Goal: Task Accomplishment & Management: Manage account settings

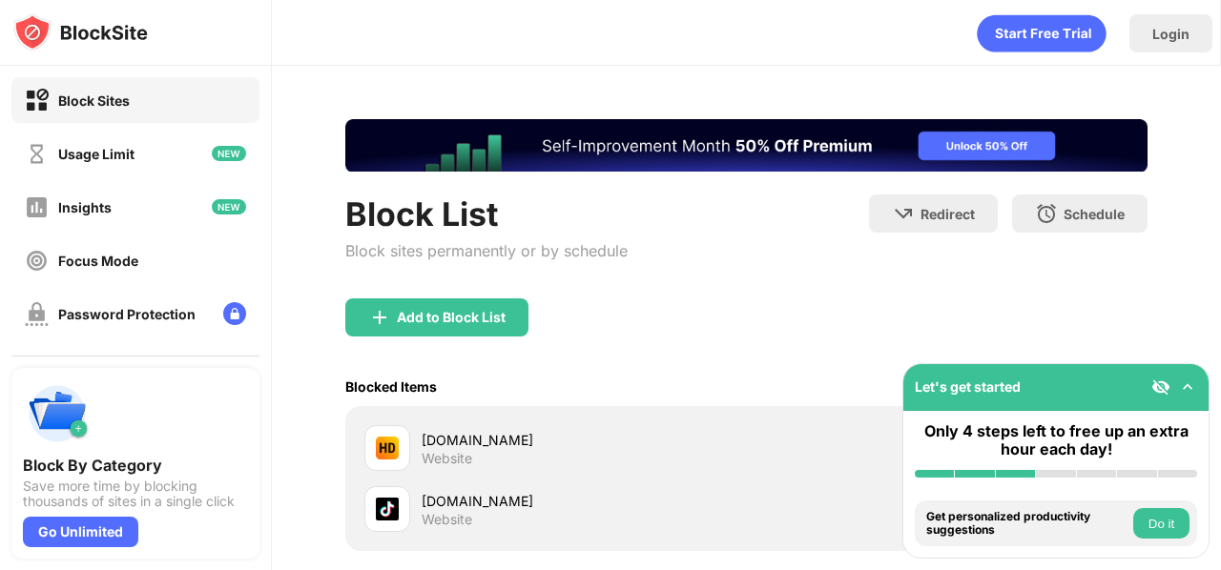
scroll to position [196, 0]
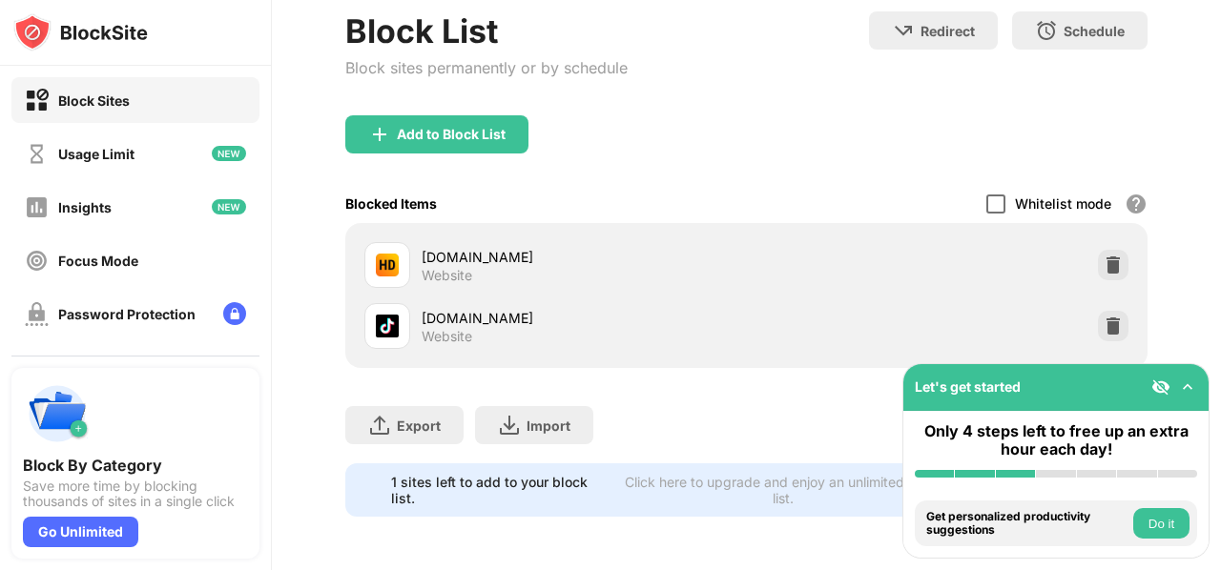
click at [986, 195] on div at bounding box center [995, 204] width 19 height 19
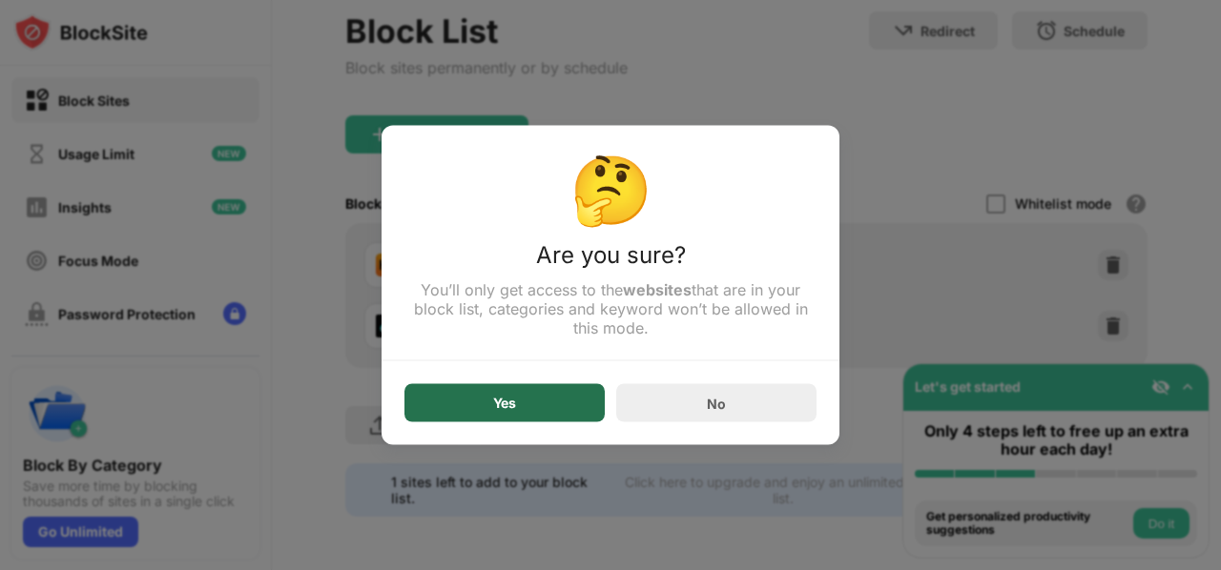
click at [549, 414] on div "Yes" at bounding box center [504, 403] width 200 height 38
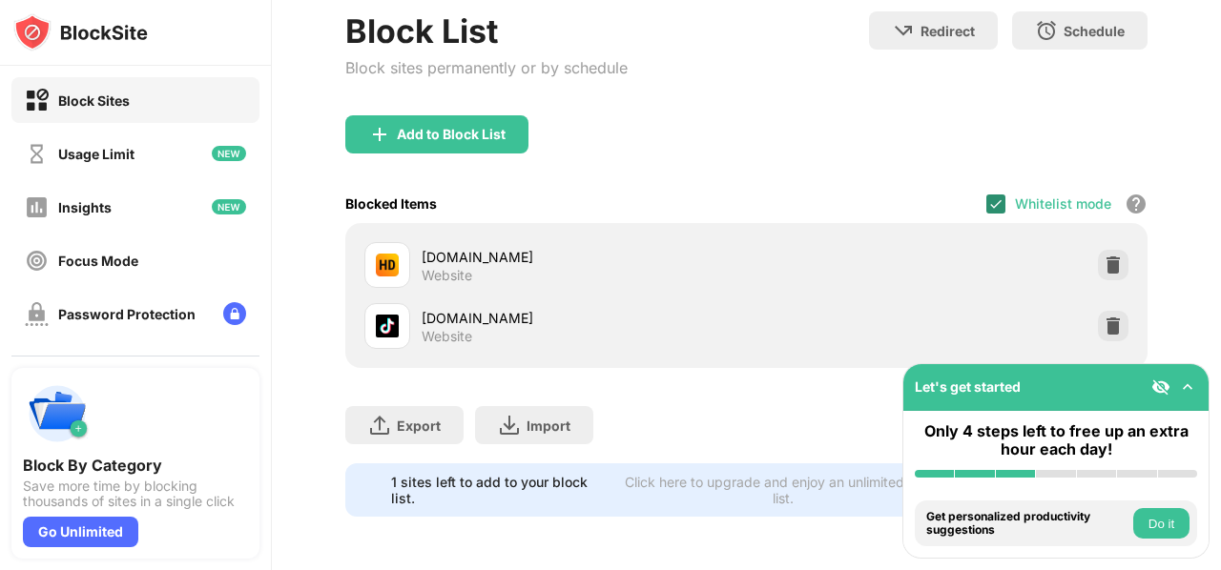
click at [988, 196] on img at bounding box center [995, 203] width 15 height 15
click at [986, 195] on div at bounding box center [995, 204] width 19 height 19
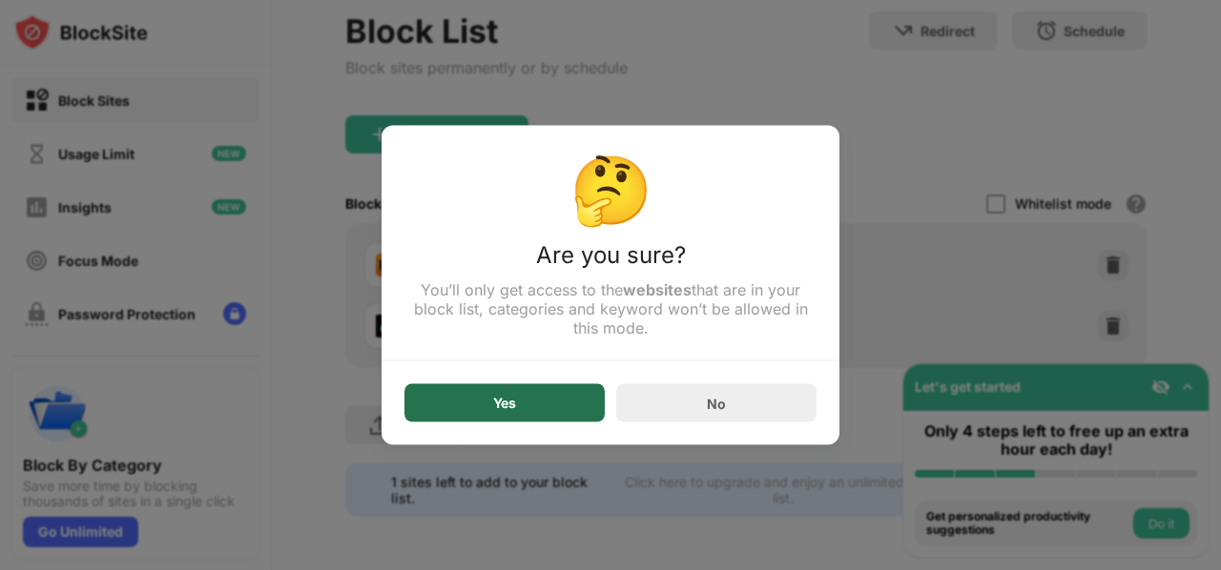
click at [529, 407] on div "Yes" at bounding box center [504, 403] width 200 height 38
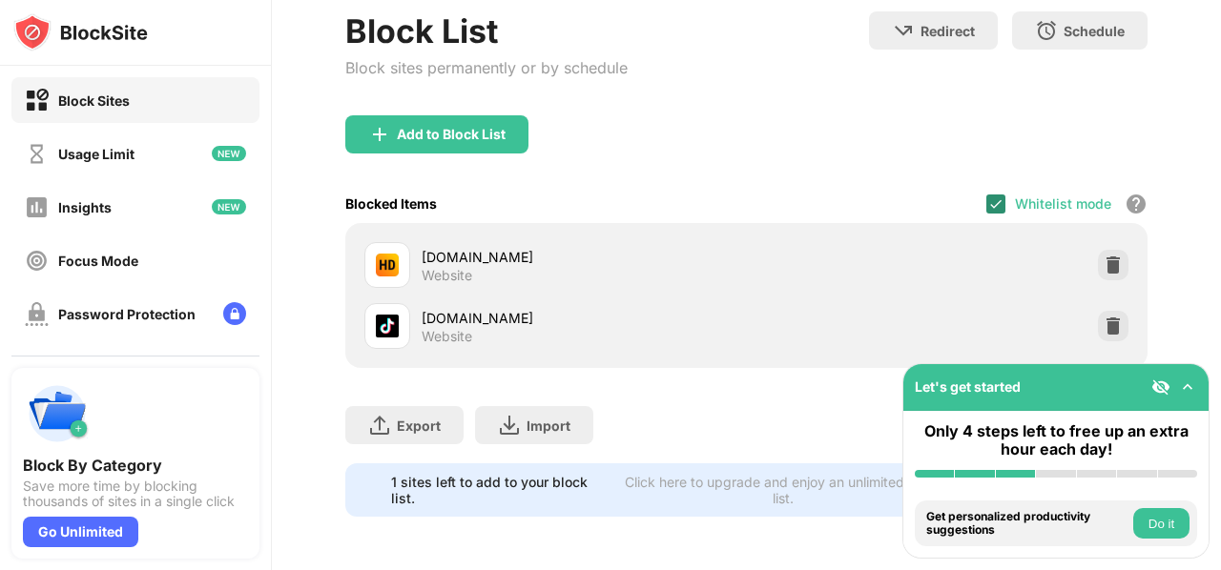
click at [988, 196] on img at bounding box center [995, 203] width 15 height 15
click at [1103, 256] on img at bounding box center [1112, 265] width 19 height 19
